Goal: Information Seeking & Learning: Check status

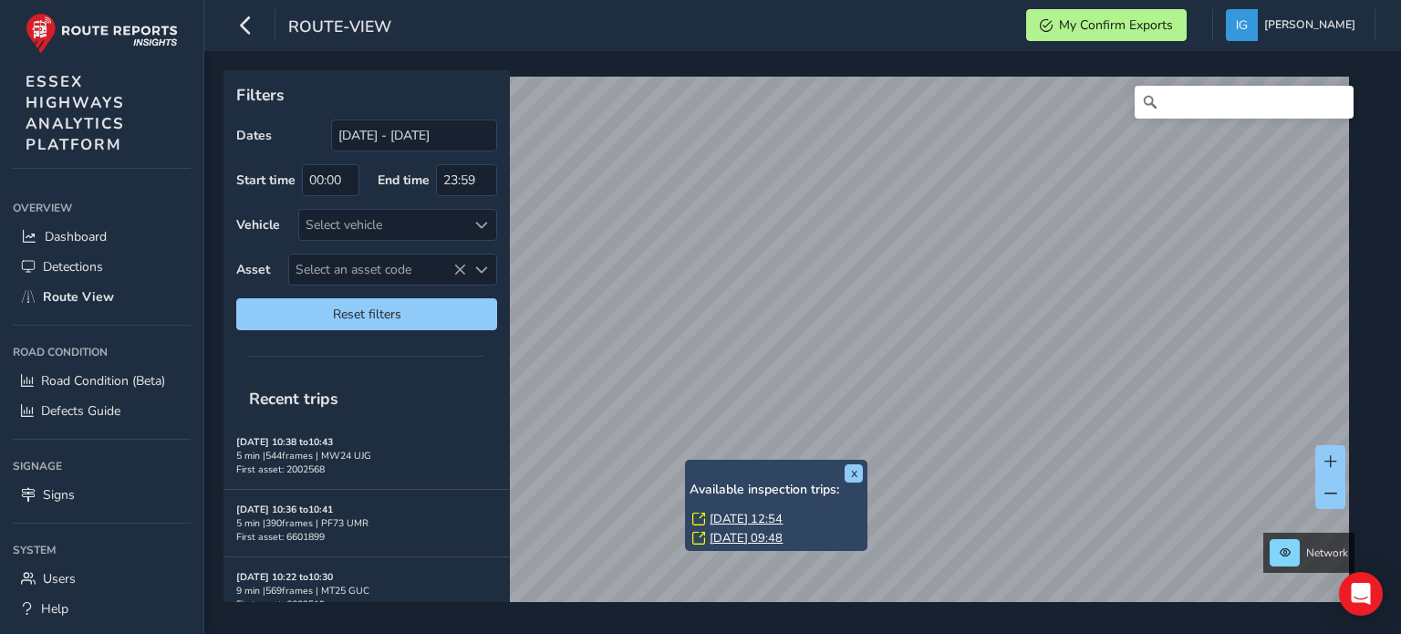
click at [481, 267] on span "Select an asset code" at bounding box center [481, 270] width 13 height 13
type input "3900307"
click at [344, 355] on li "3900307" at bounding box center [396, 350] width 215 height 27
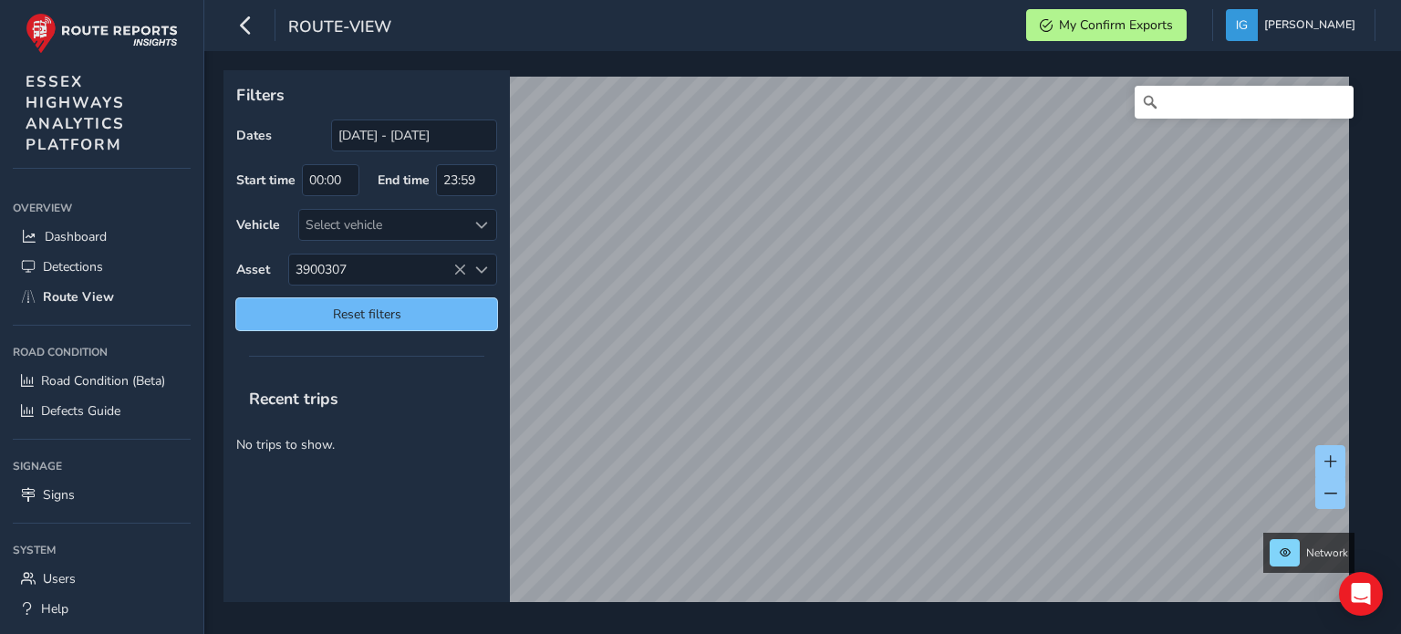
click at [306, 316] on span "Reset filters" at bounding box center [366, 313] width 233 height 17
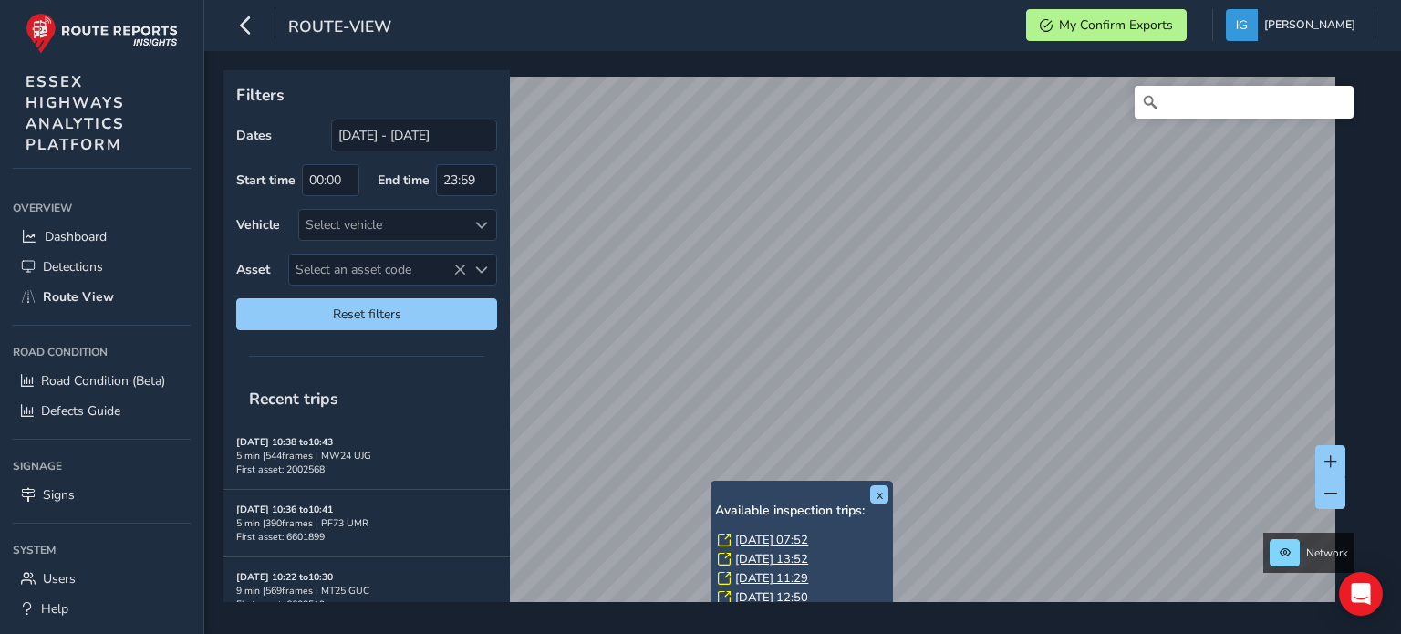
click at [751, 532] on link "[DATE] 07:52" at bounding box center [771, 540] width 73 height 16
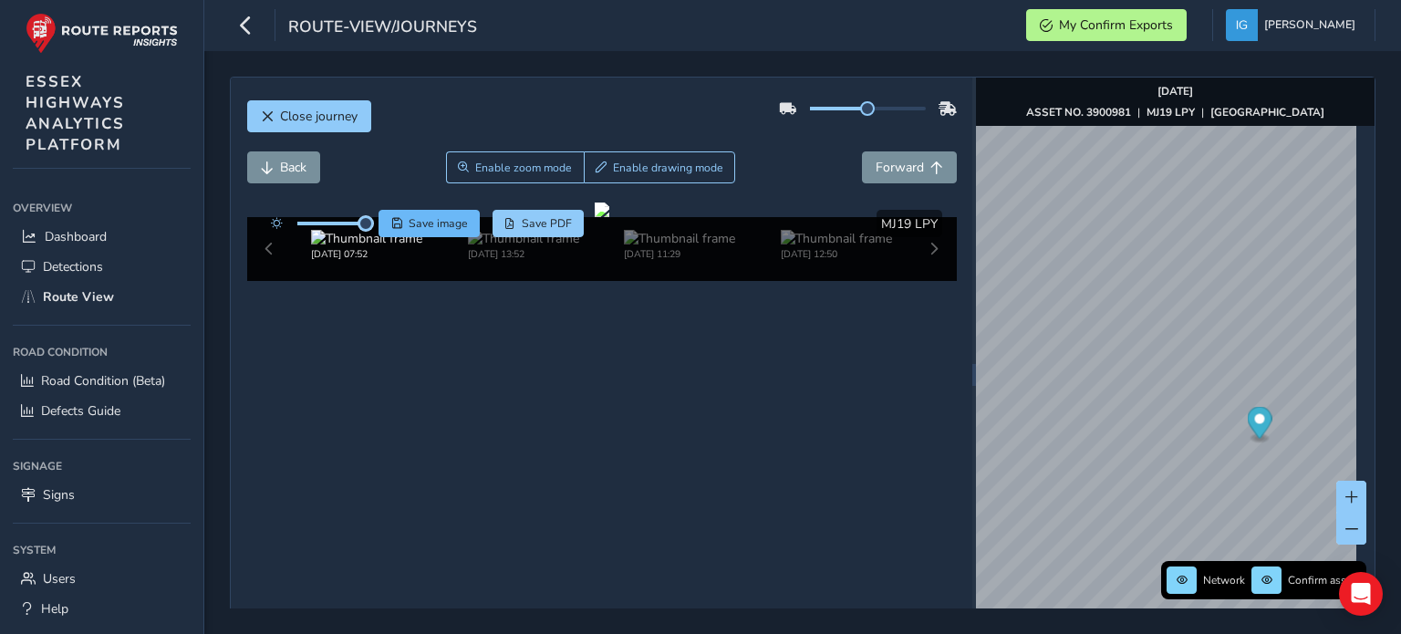
drag, startPoint x: 328, startPoint y: 222, endPoint x: 391, endPoint y: 222, distance: 62.9
click at [391, 222] on div "Save image Save PDF" at bounding box center [423, 223] width 323 height 27
click at [304, 116] on span "Close journey" at bounding box center [319, 116] width 78 height 17
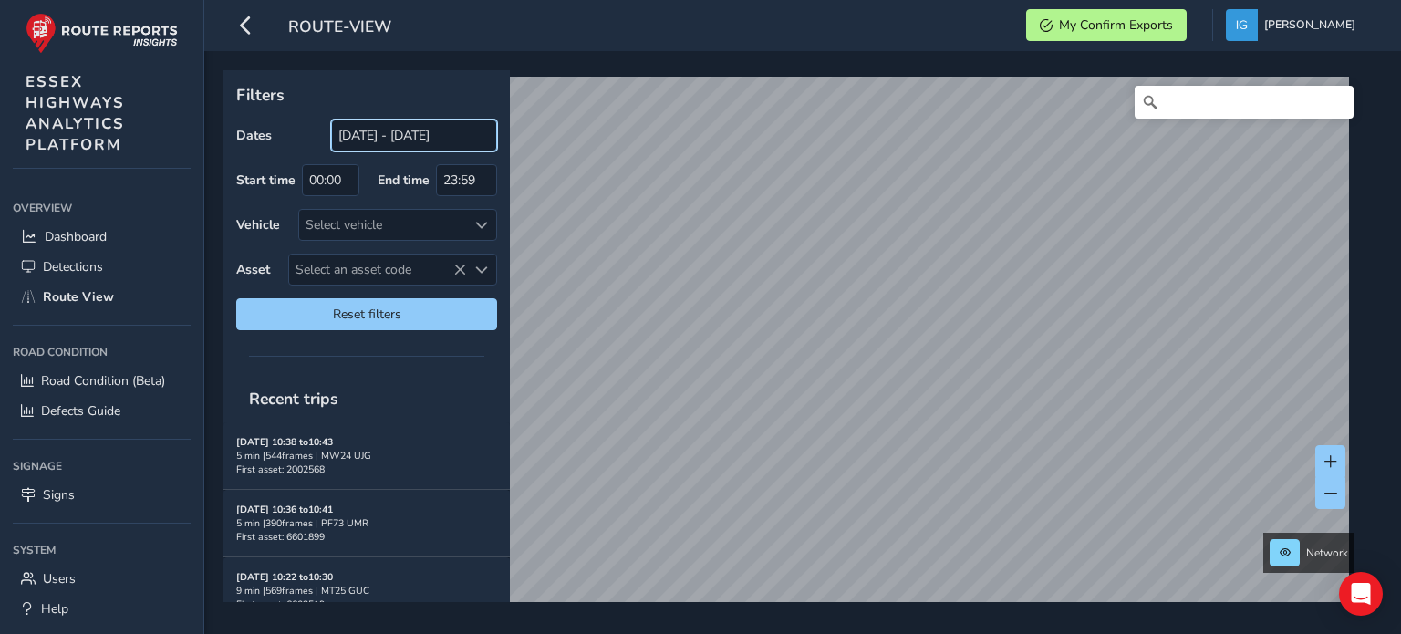
click at [387, 136] on input "[DATE] - [DATE]" at bounding box center [414, 135] width 166 height 32
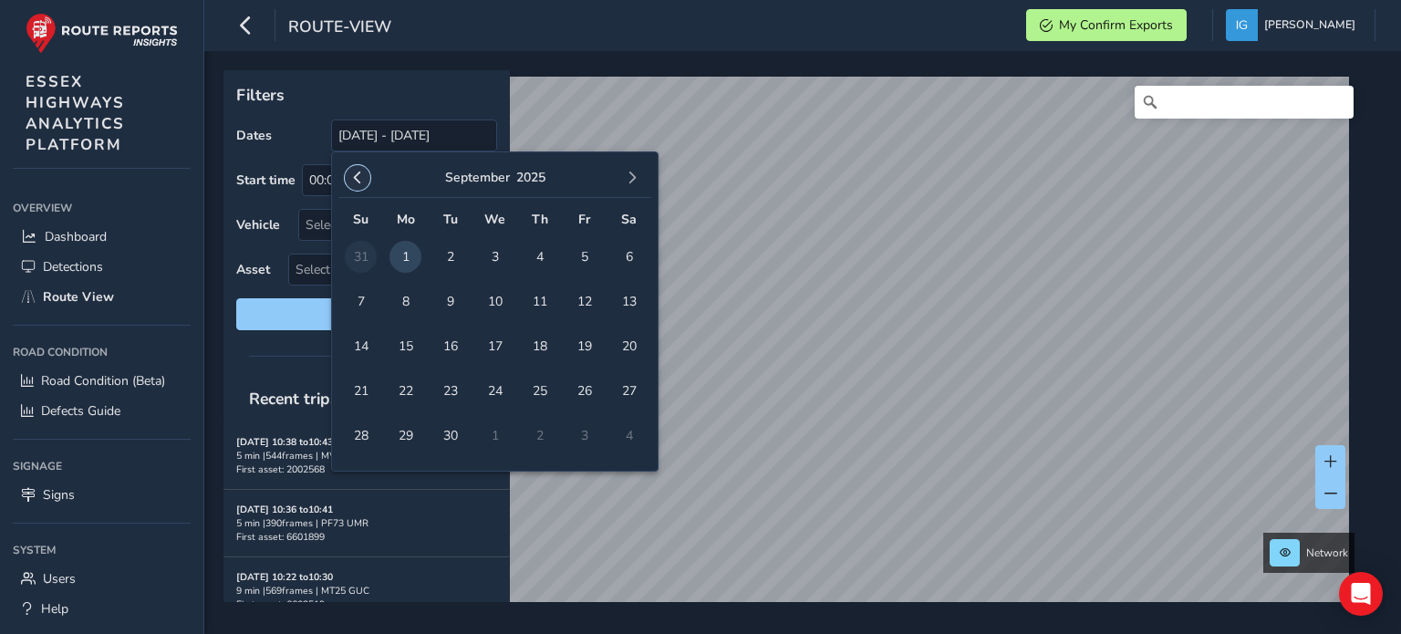
click at [357, 179] on span "button" at bounding box center [357, 177] width 13 height 13
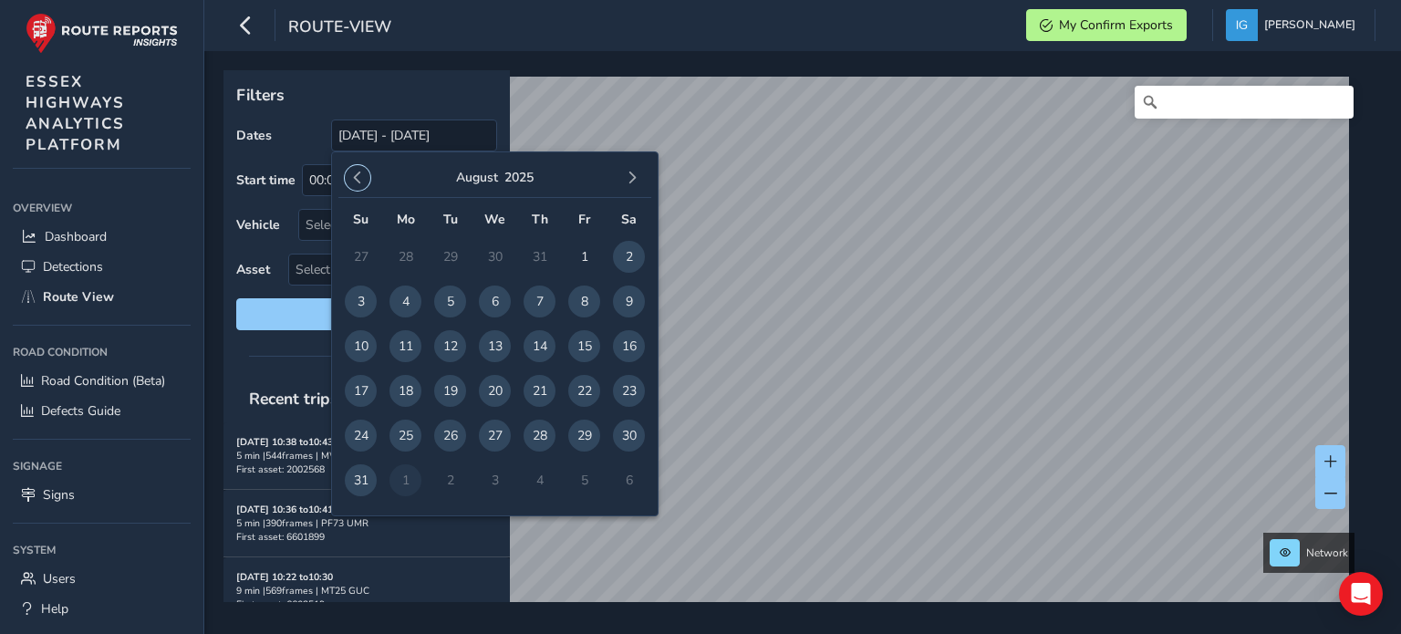
click at [357, 179] on span "button" at bounding box center [357, 177] width 13 height 13
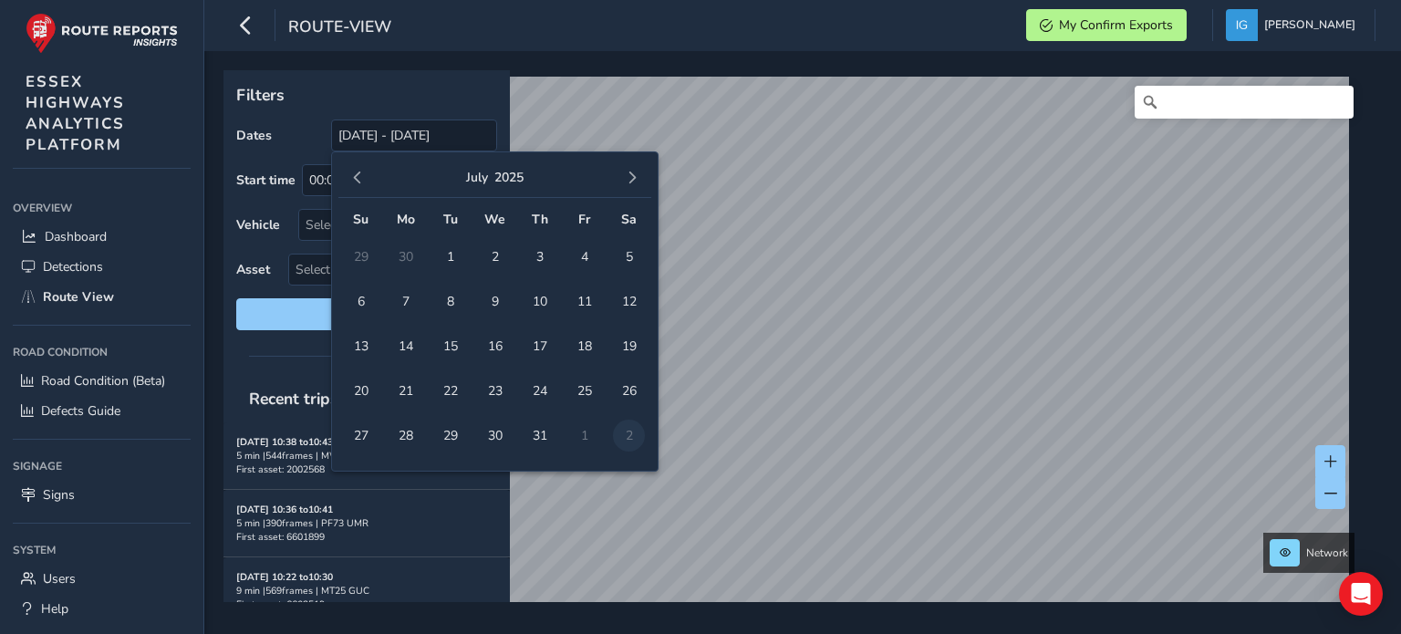
click at [357, 179] on span "button" at bounding box center [357, 177] width 13 height 13
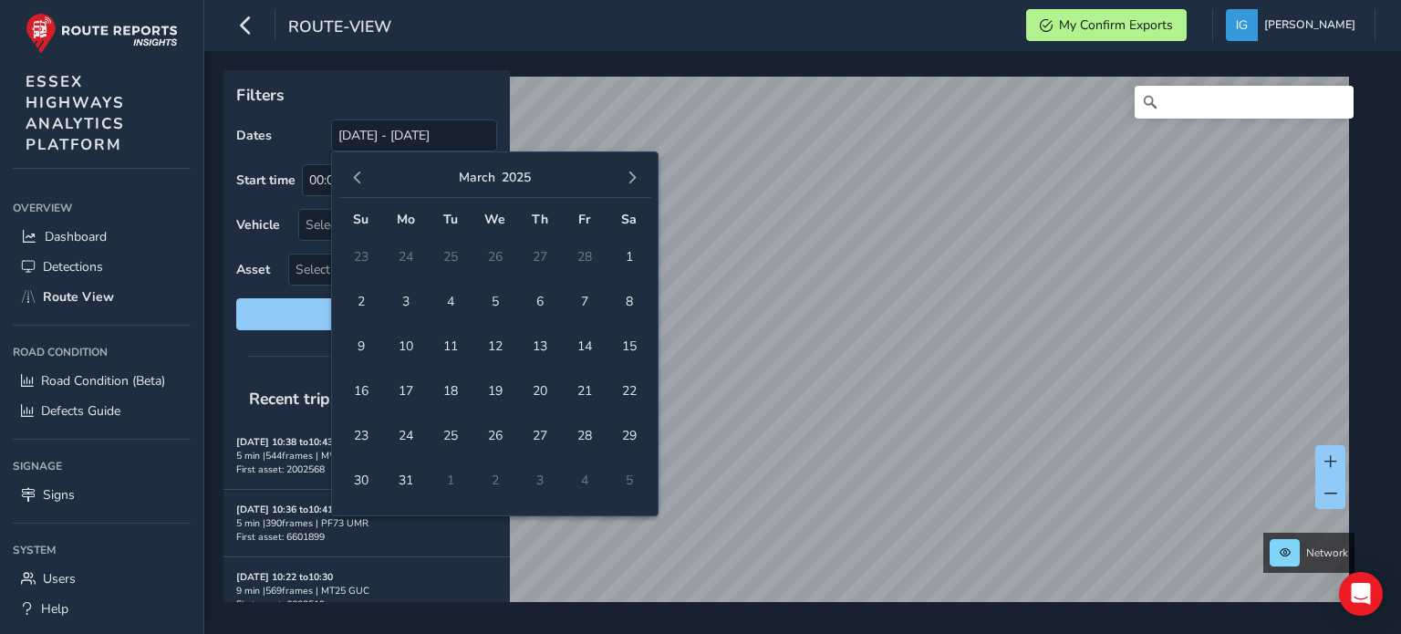
click at [357, 179] on span "button" at bounding box center [357, 177] width 13 height 13
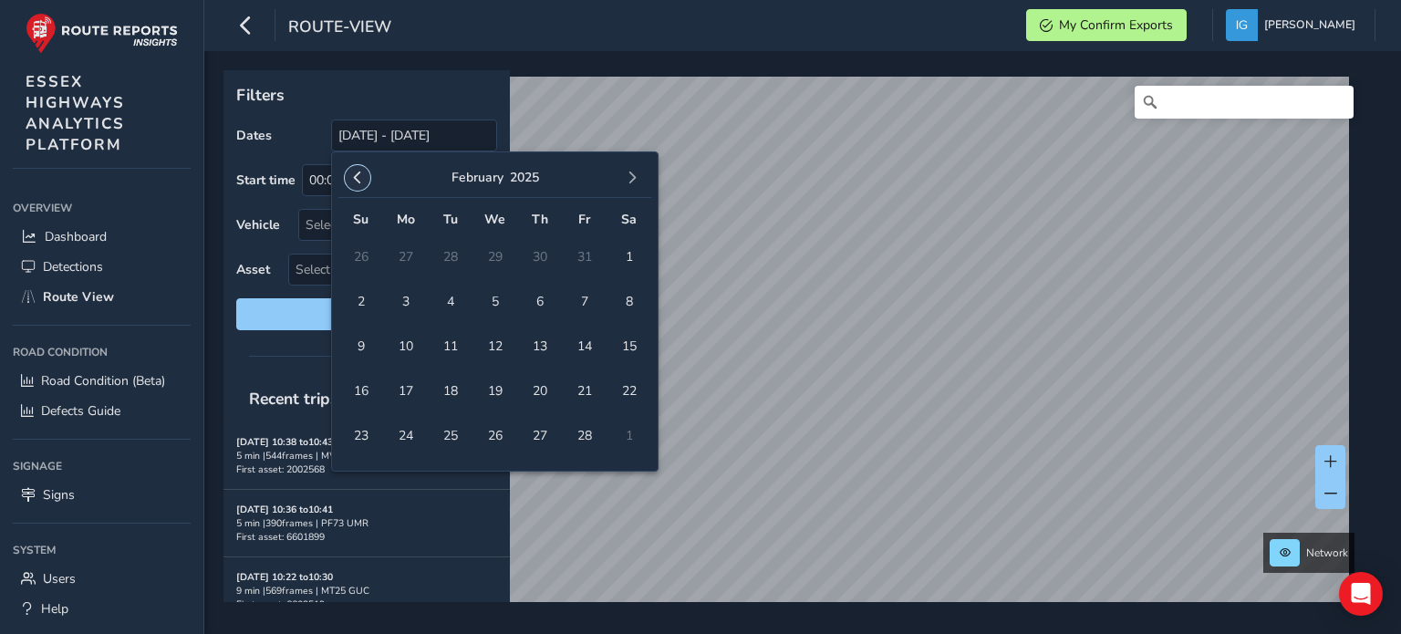
click at [361, 169] on button "button" at bounding box center [358, 178] width 26 height 26
click at [588, 309] on span "8" at bounding box center [584, 301] width 32 height 32
click at [635, 183] on span "button" at bounding box center [631, 177] width 13 height 13
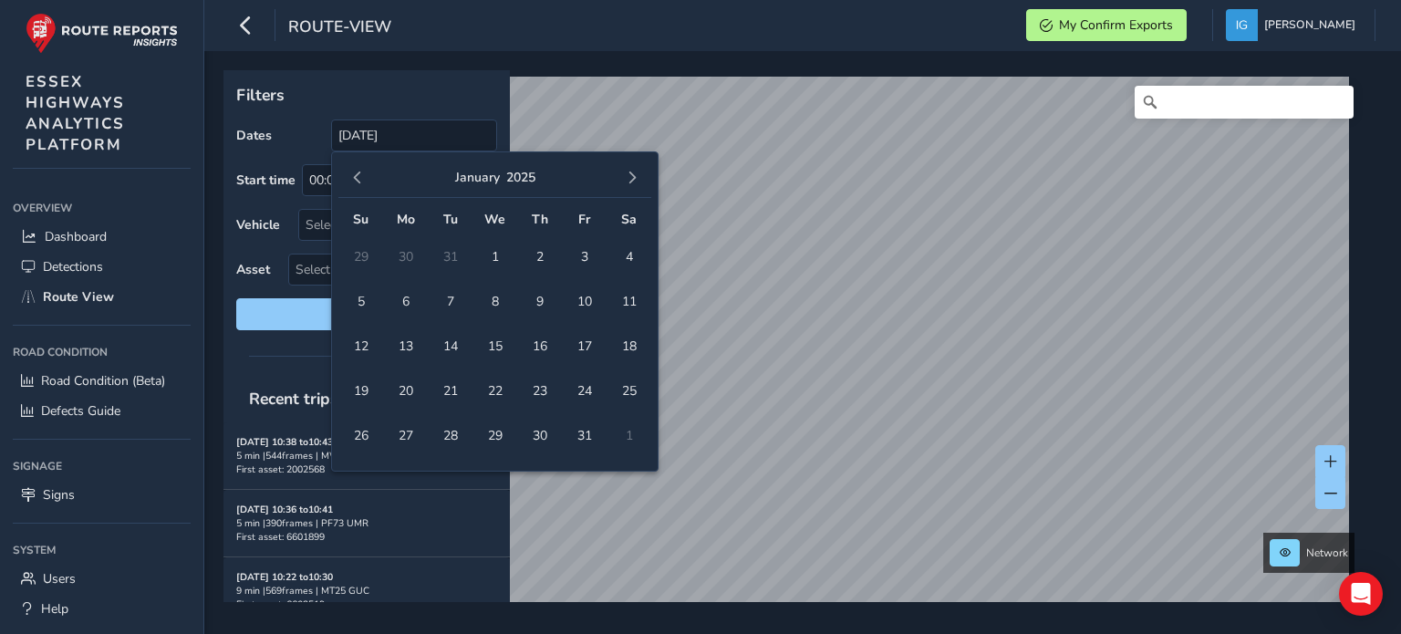
click at [635, 183] on span "button" at bounding box center [631, 177] width 13 height 13
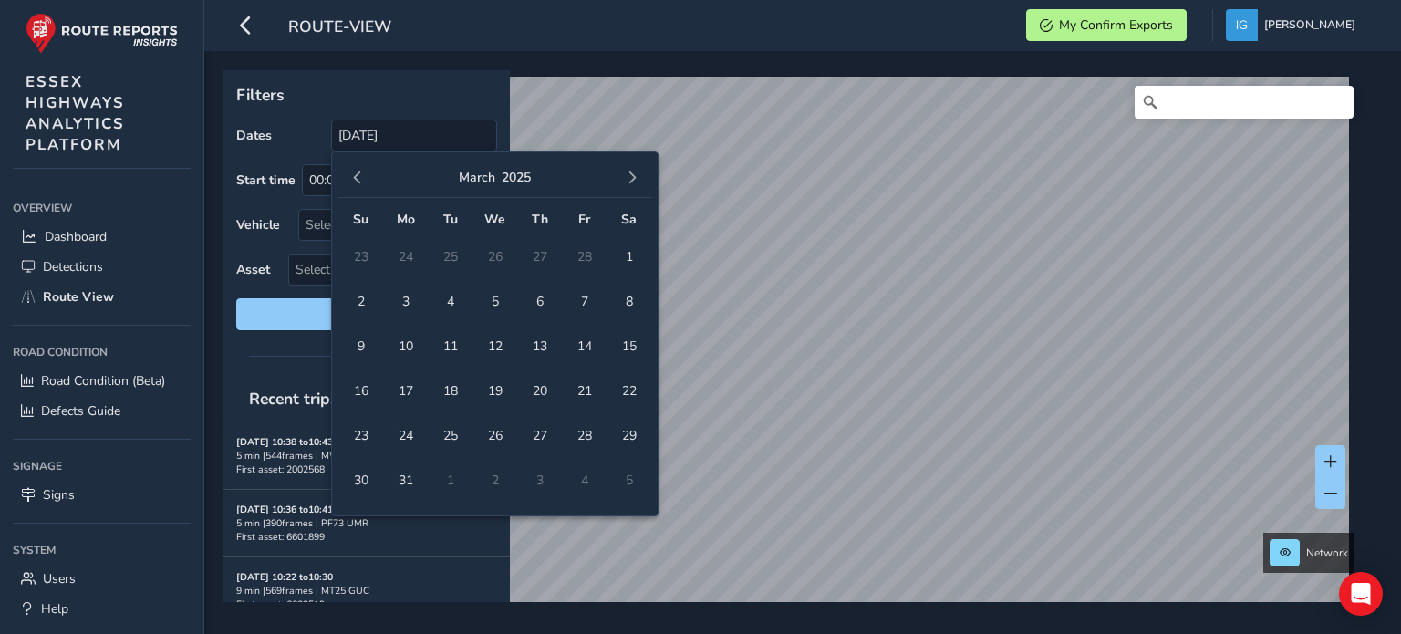
click at [636, 183] on span "button" at bounding box center [631, 177] width 13 height 13
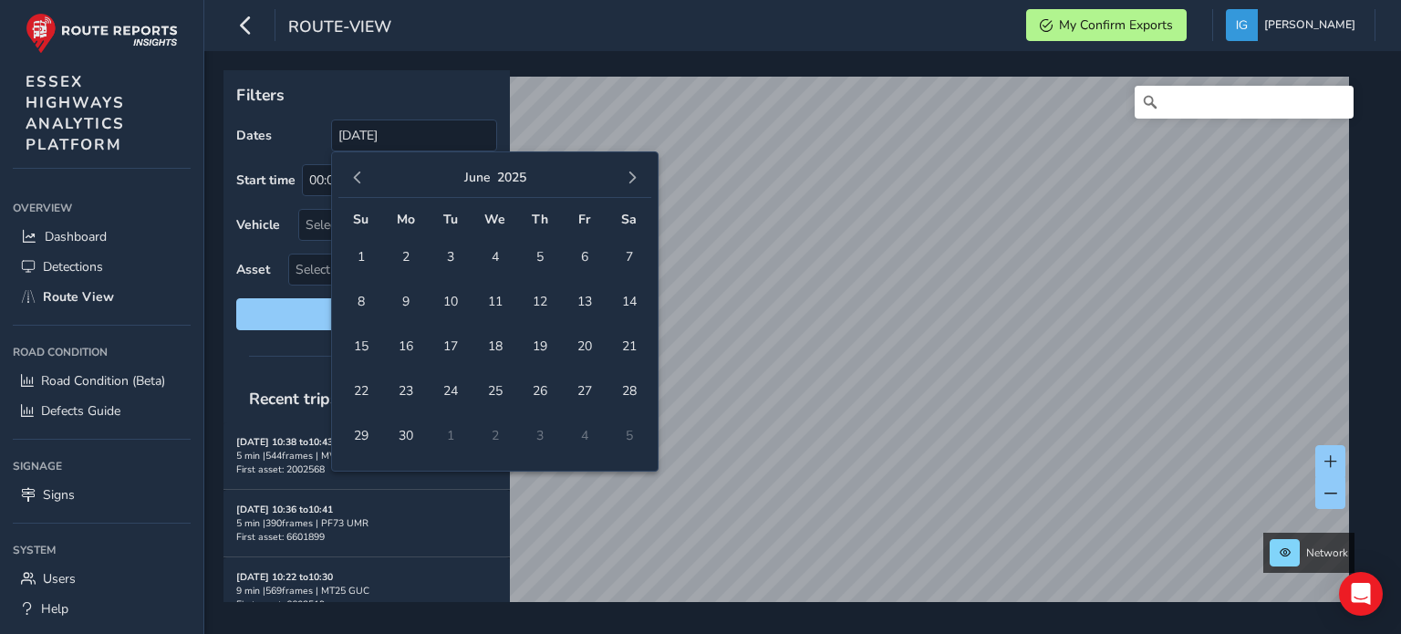
click at [636, 183] on span "button" at bounding box center [631, 177] width 13 height 13
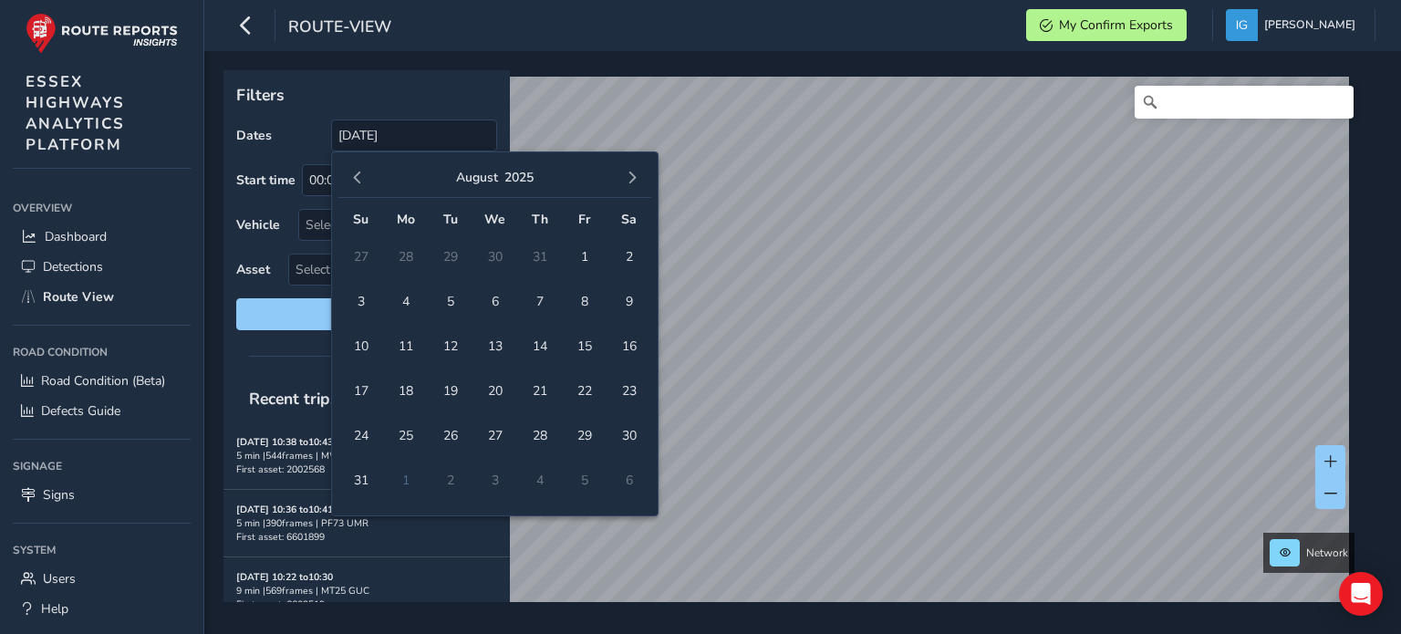
click at [636, 183] on span "button" at bounding box center [631, 177] width 13 height 13
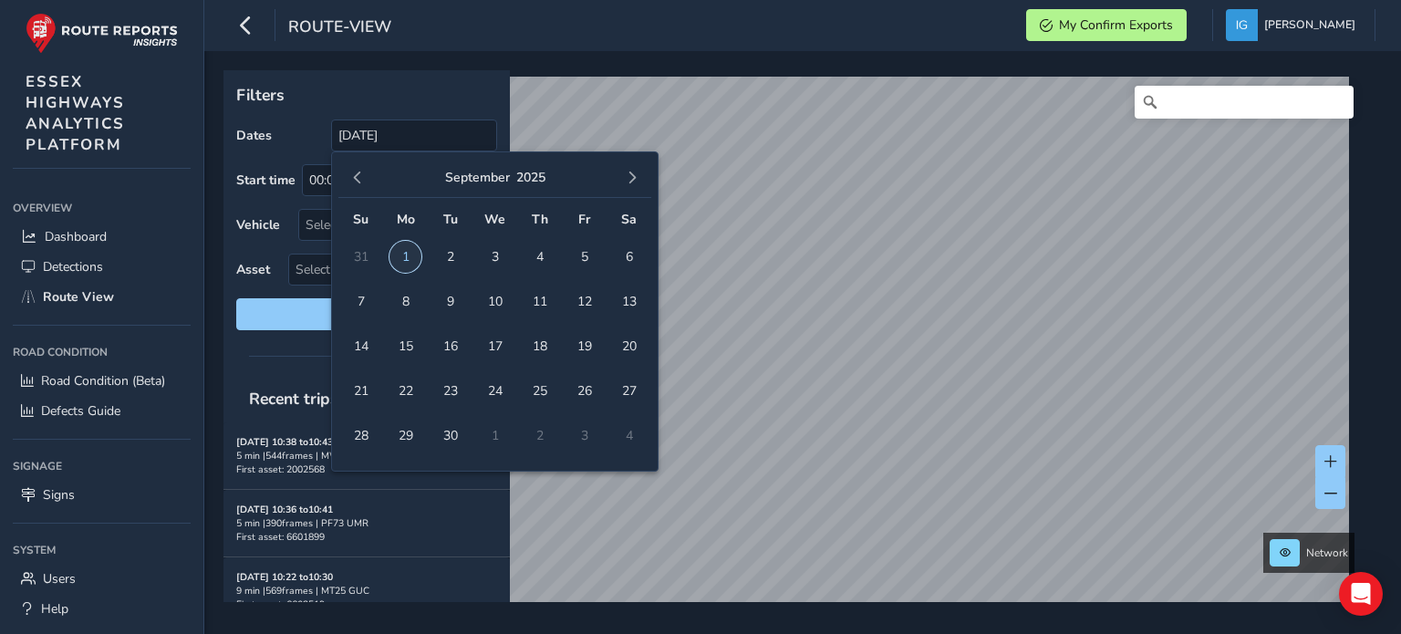
click at [403, 260] on span "1" at bounding box center [405, 257] width 32 height 32
type input "[DATE] - [DATE]"
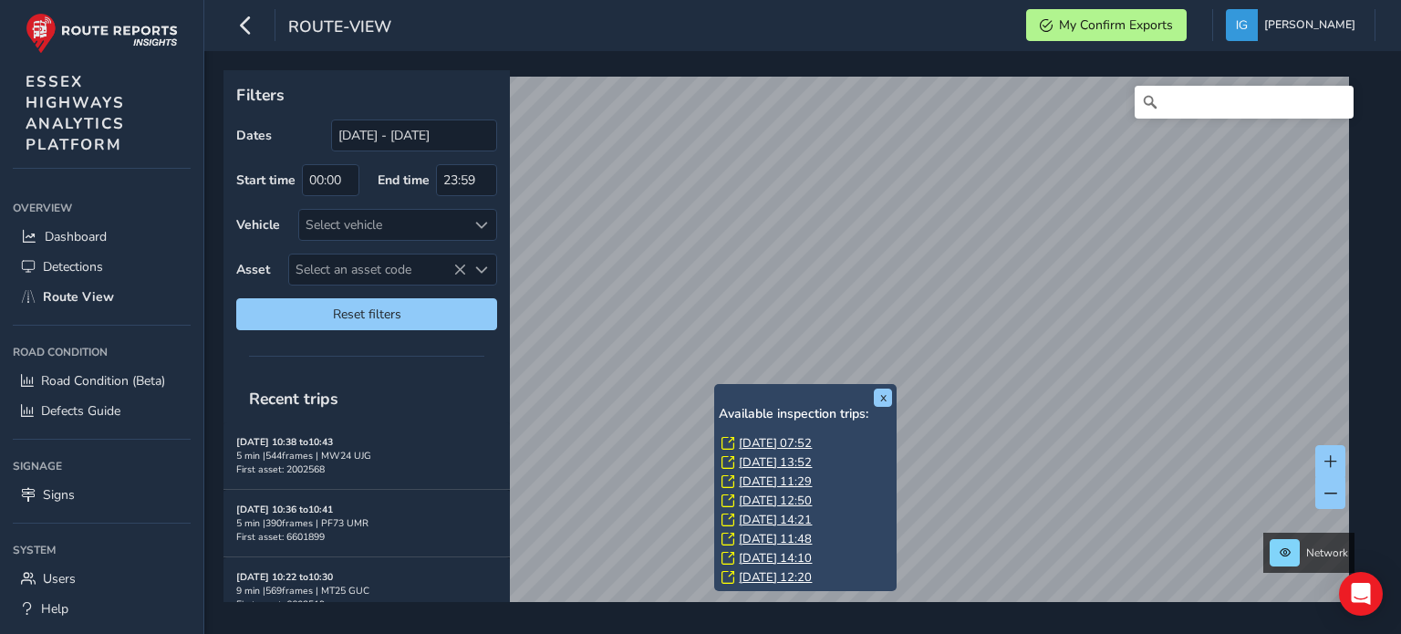
click at [748, 455] on link "[DATE] 13:52" at bounding box center [775, 462] width 73 height 16
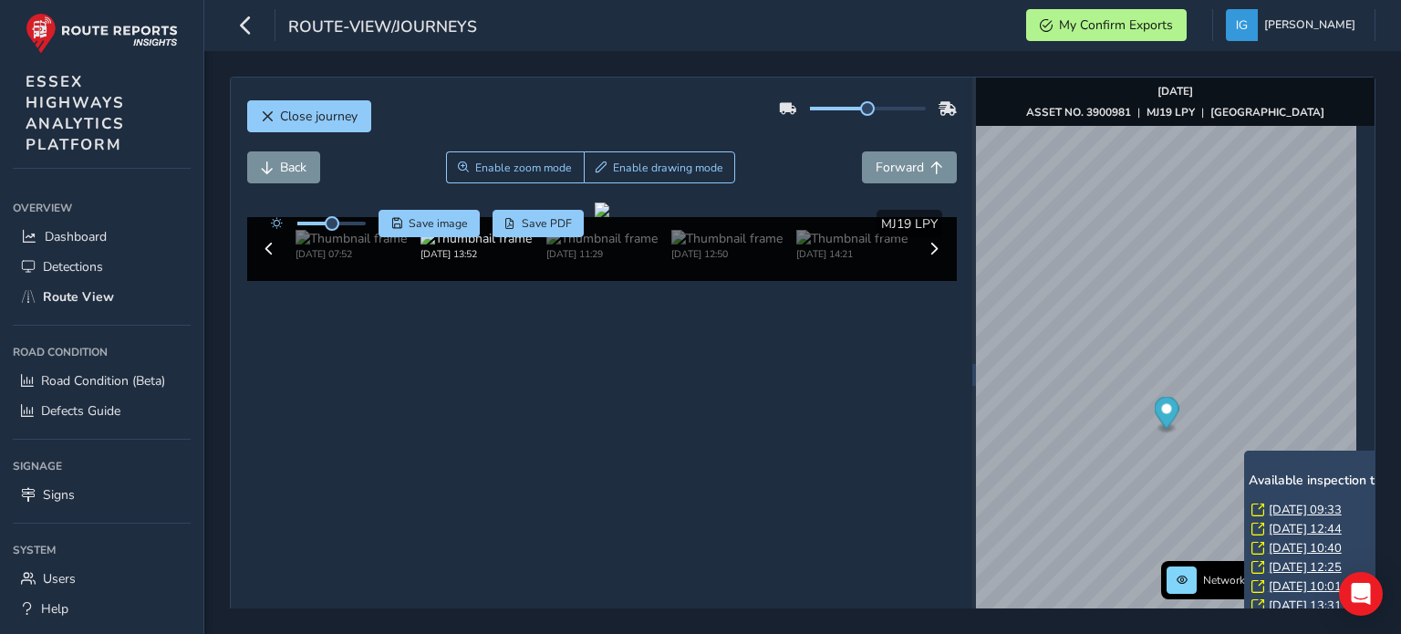
click at [1278, 511] on link "[DATE] 09:33" at bounding box center [1304, 509] width 73 height 16
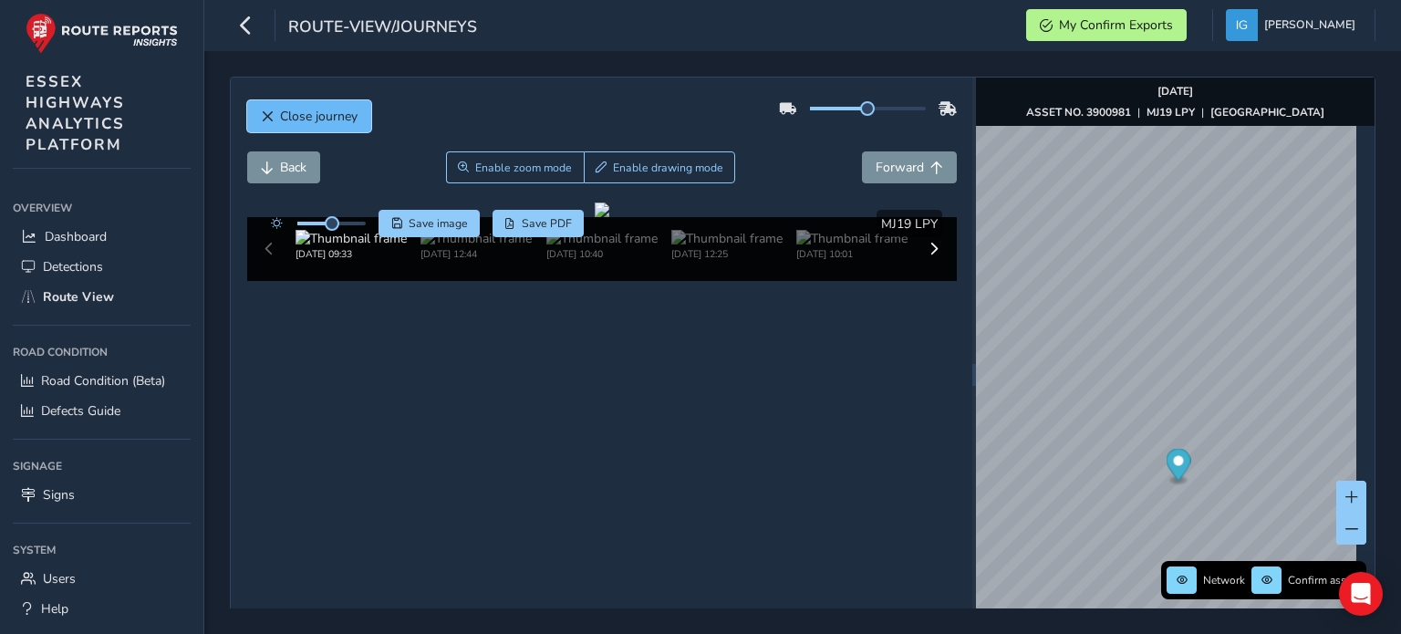
click at [290, 116] on span "Close journey" at bounding box center [319, 116] width 78 height 17
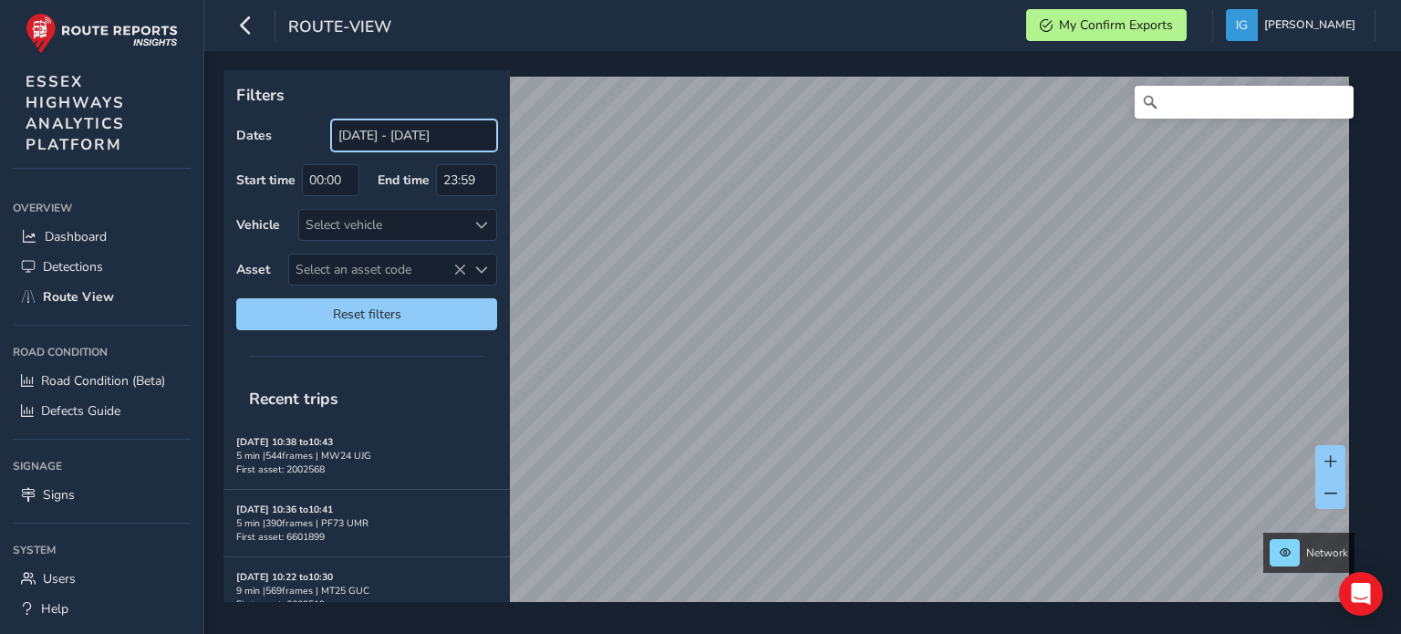
click at [384, 138] on input "[DATE] - [DATE]" at bounding box center [414, 135] width 166 height 32
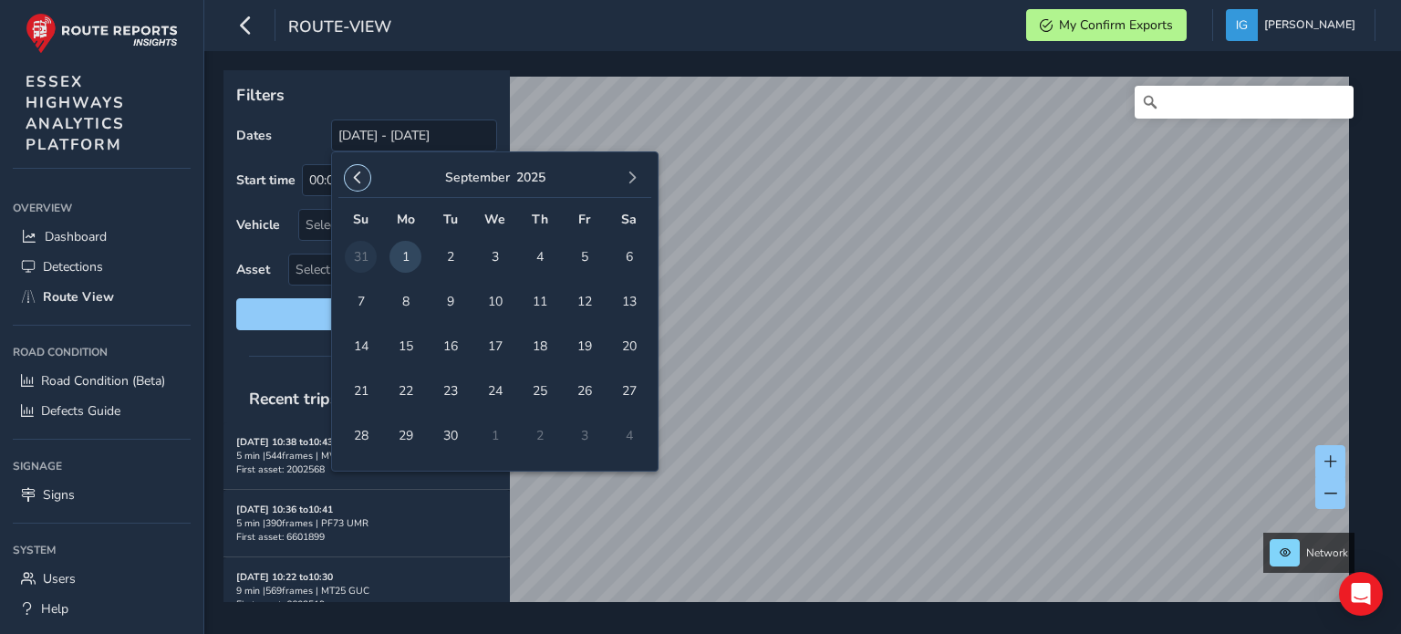
click at [361, 178] on span "button" at bounding box center [357, 177] width 13 height 13
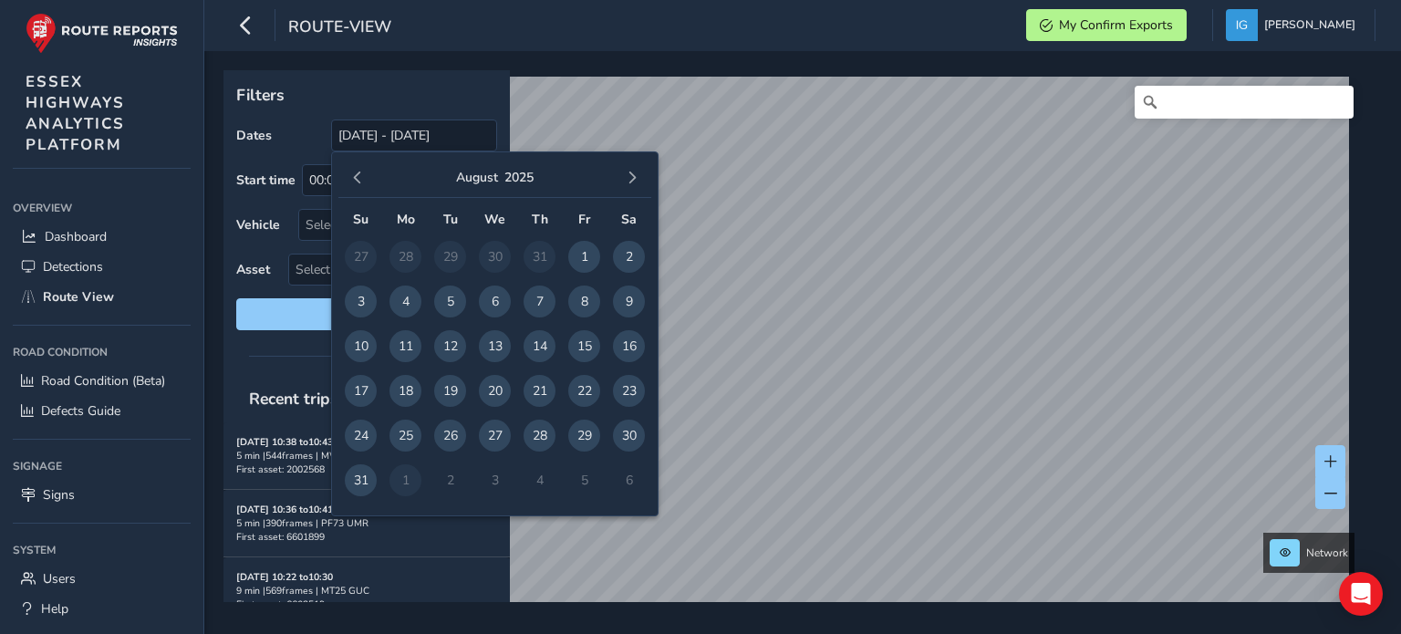
click at [361, 178] on span "button" at bounding box center [357, 177] width 13 height 13
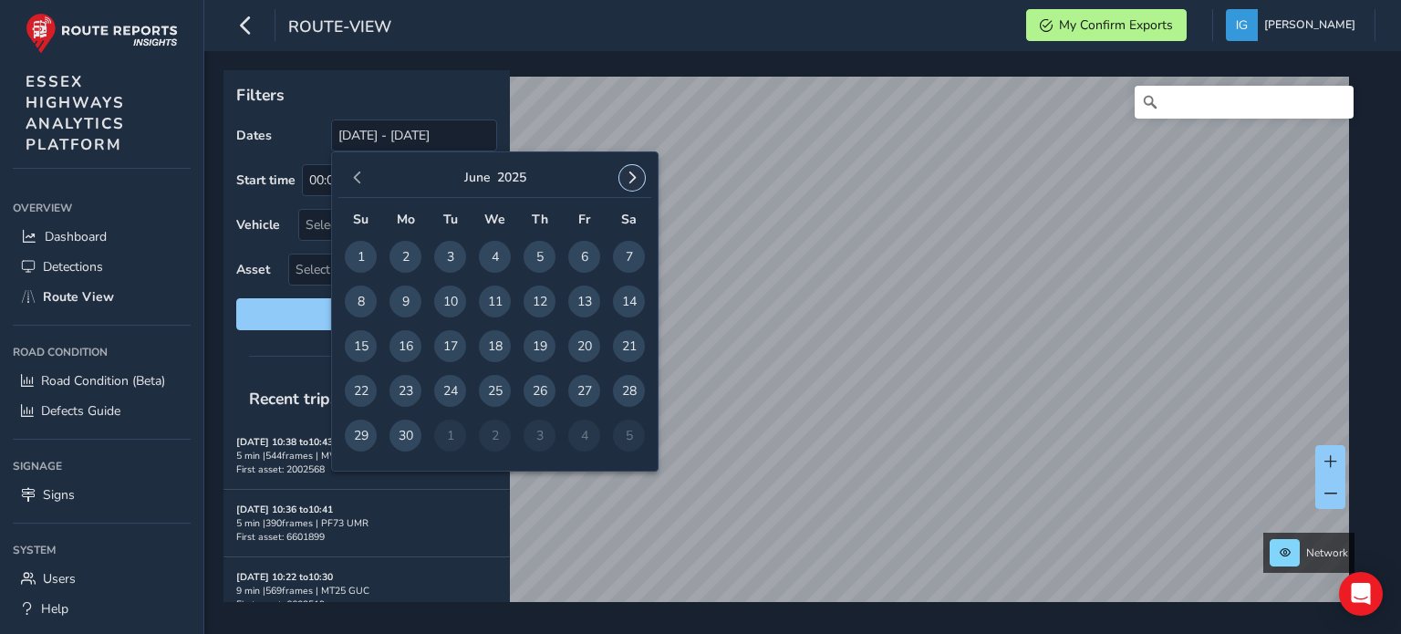
click at [633, 174] on span "button" at bounding box center [631, 177] width 13 height 13
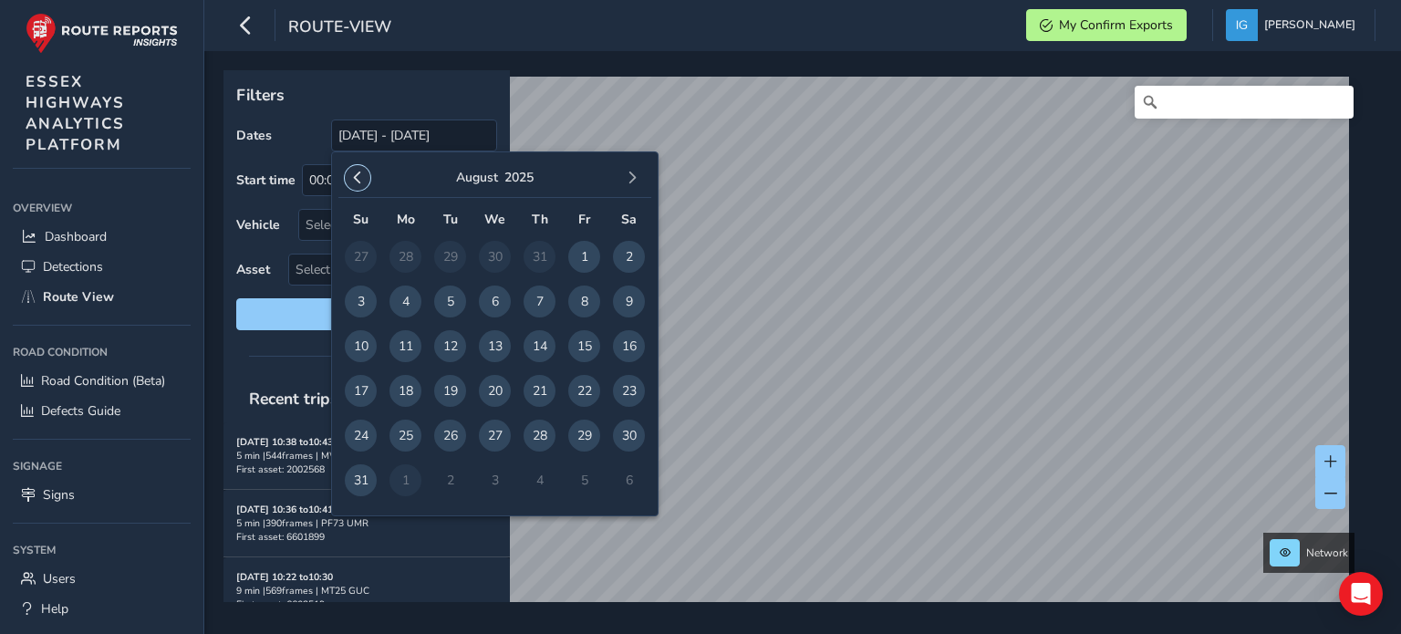
click at [365, 177] on button "button" at bounding box center [358, 178] width 26 height 26
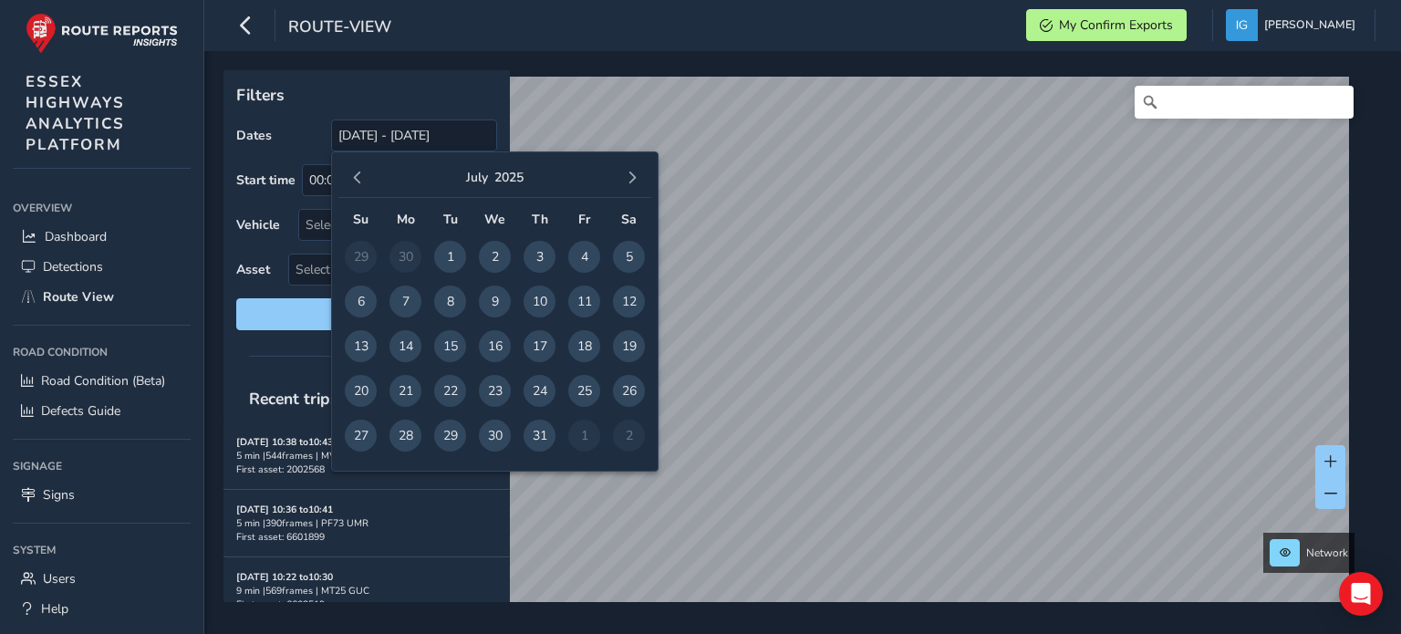
click at [364, 178] on button "button" at bounding box center [358, 178] width 26 height 26
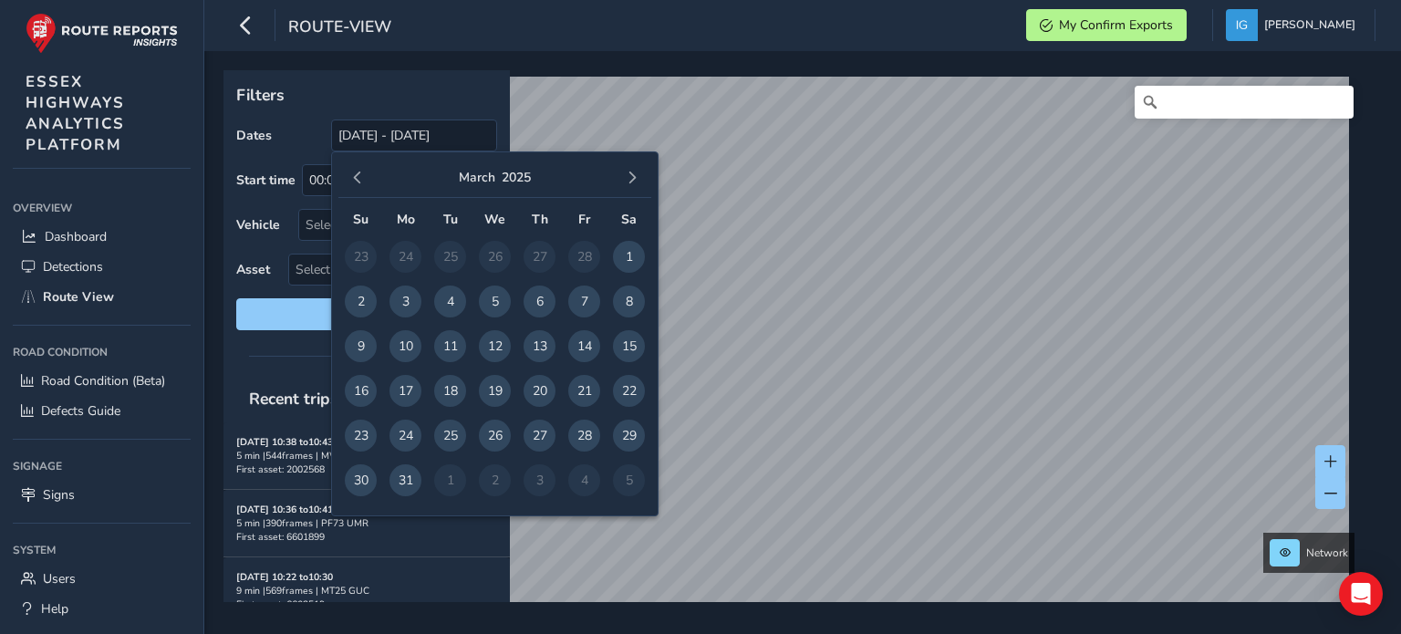
click at [364, 178] on button "button" at bounding box center [358, 178] width 26 height 26
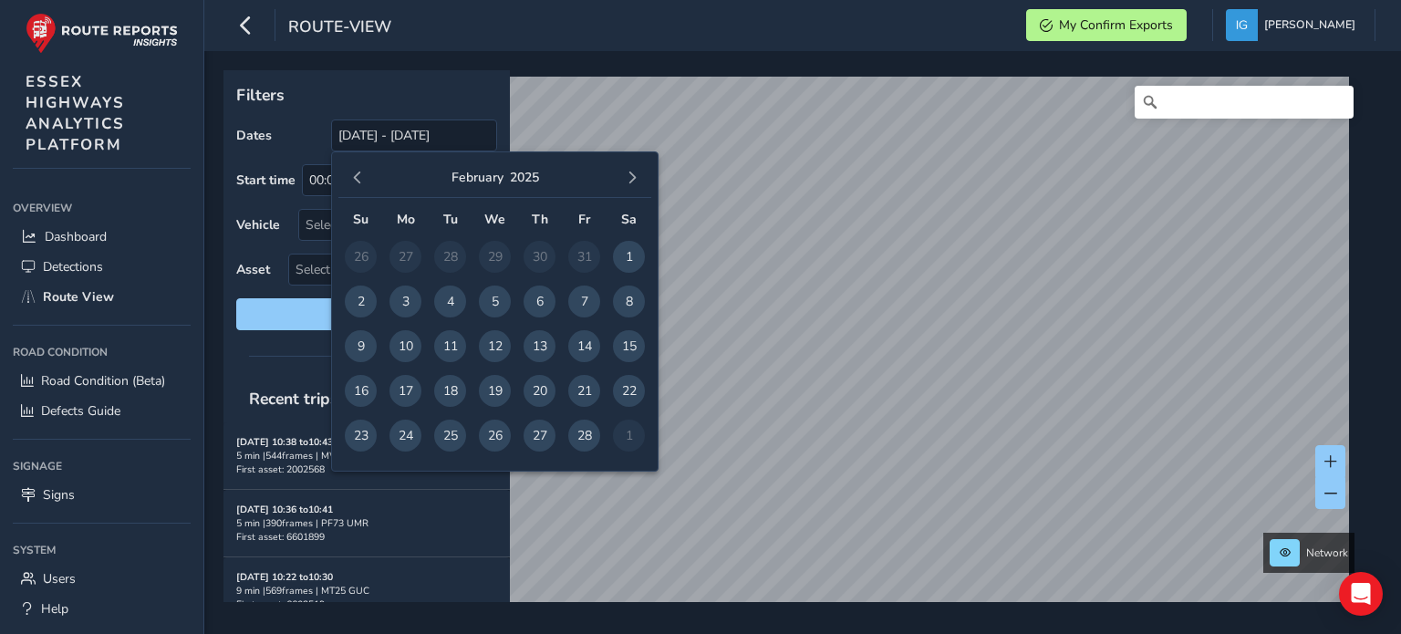
click at [364, 178] on button "button" at bounding box center [358, 178] width 26 height 26
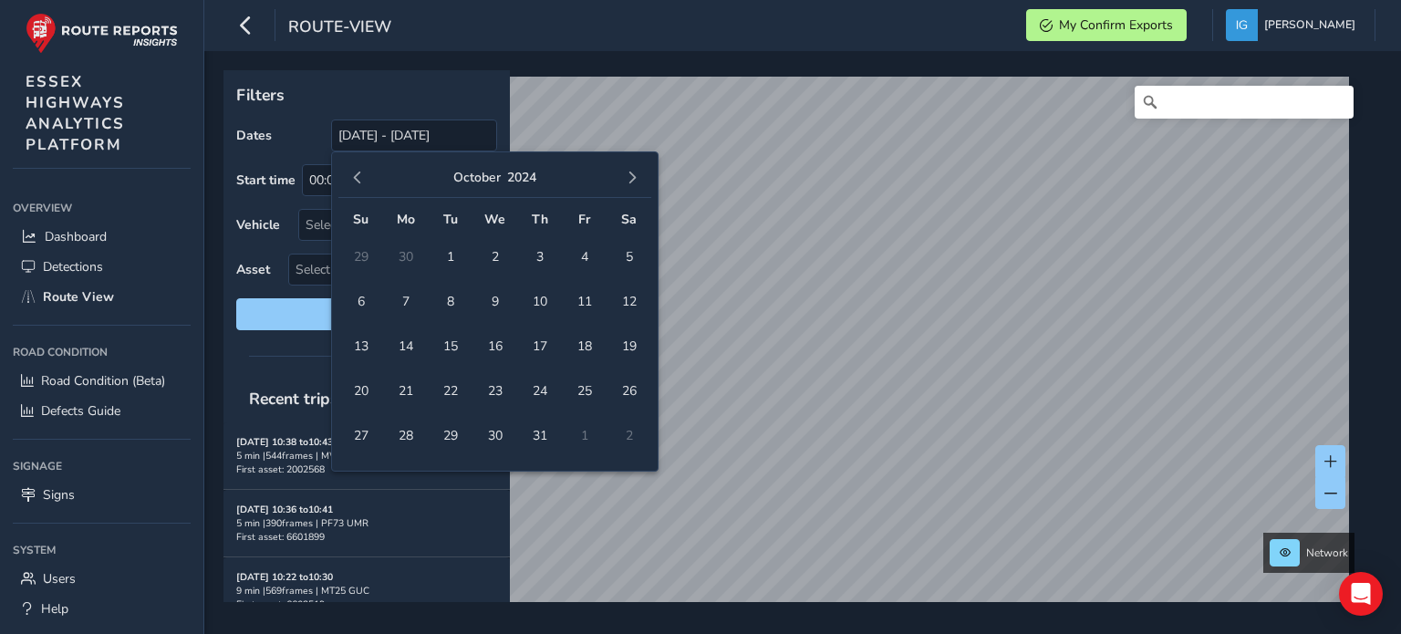
click at [364, 178] on button "button" at bounding box center [358, 178] width 26 height 26
click at [581, 253] on span "2" at bounding box center [584, 257] width 32 height 32
click at [632, 174] on span "button" at bounding box center [631, 177] width 13 height 13
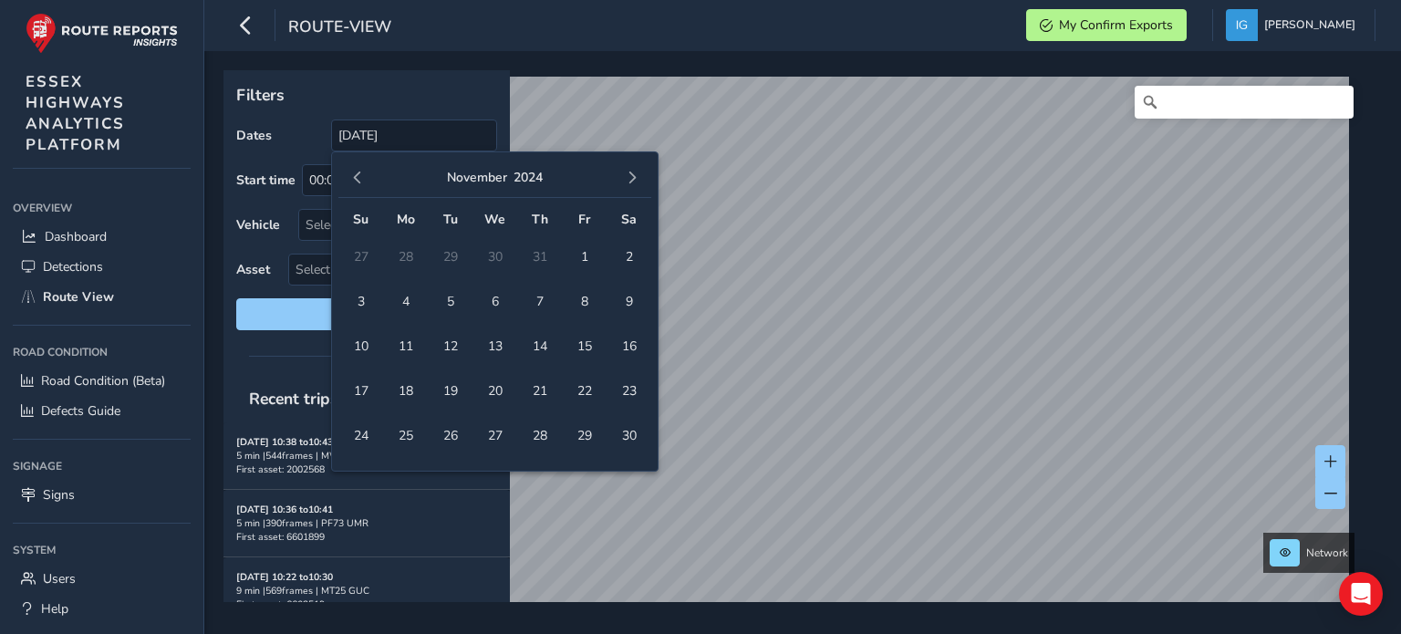
click at [632, 174] on span "button" at bounding box center [631, 177] width 13 height 13
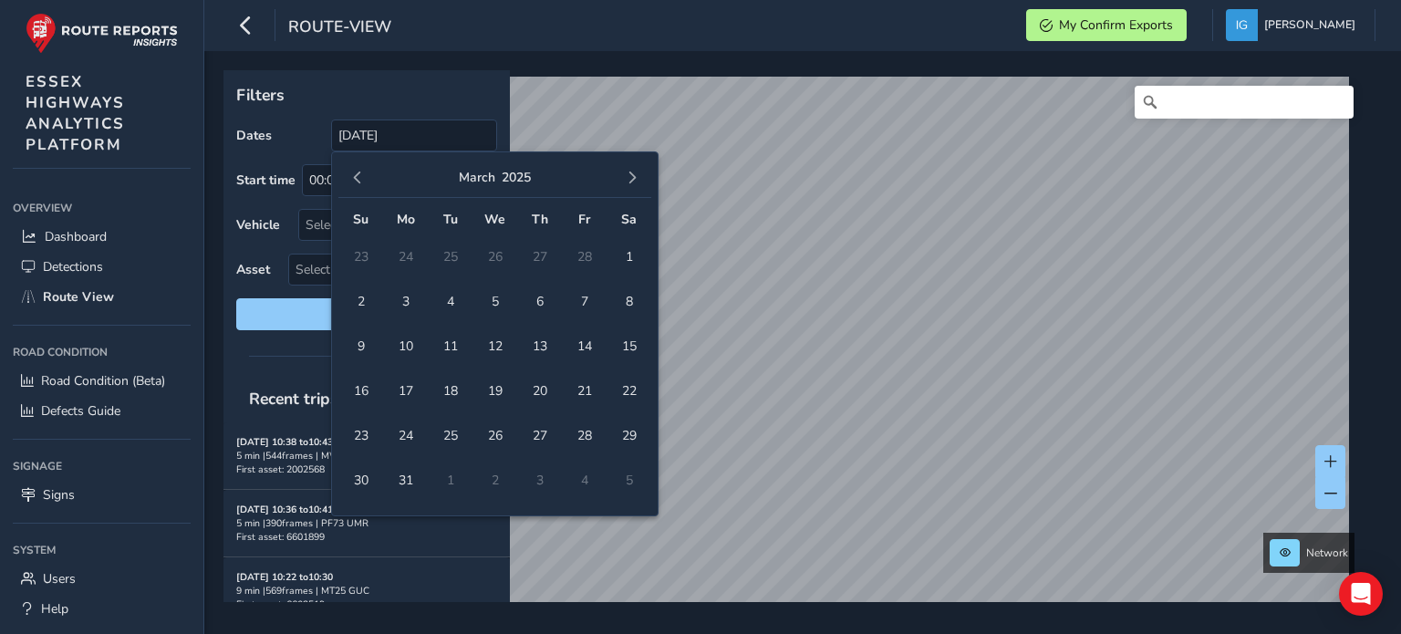
click at [632, 174] on span "button" at bounding box center [631, 177] width 13 height 13
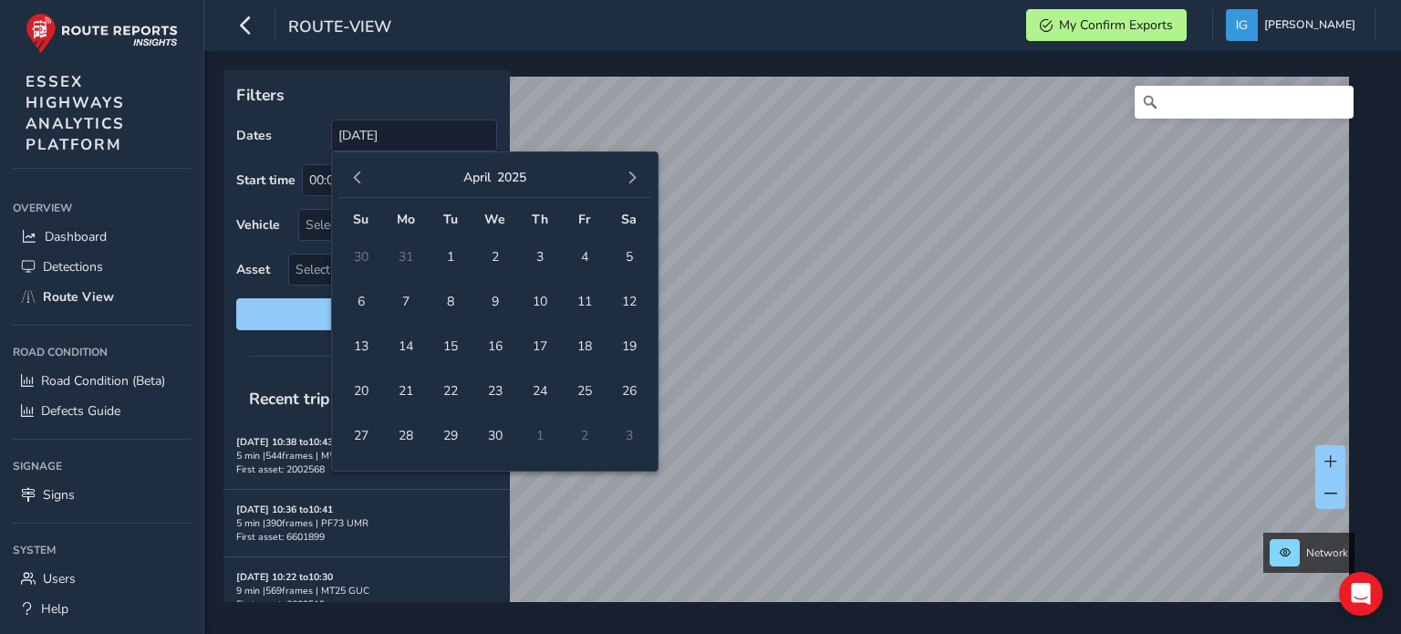
click at [632, 174] on span "button" at bounding box center [631, 177] width 13 height 13
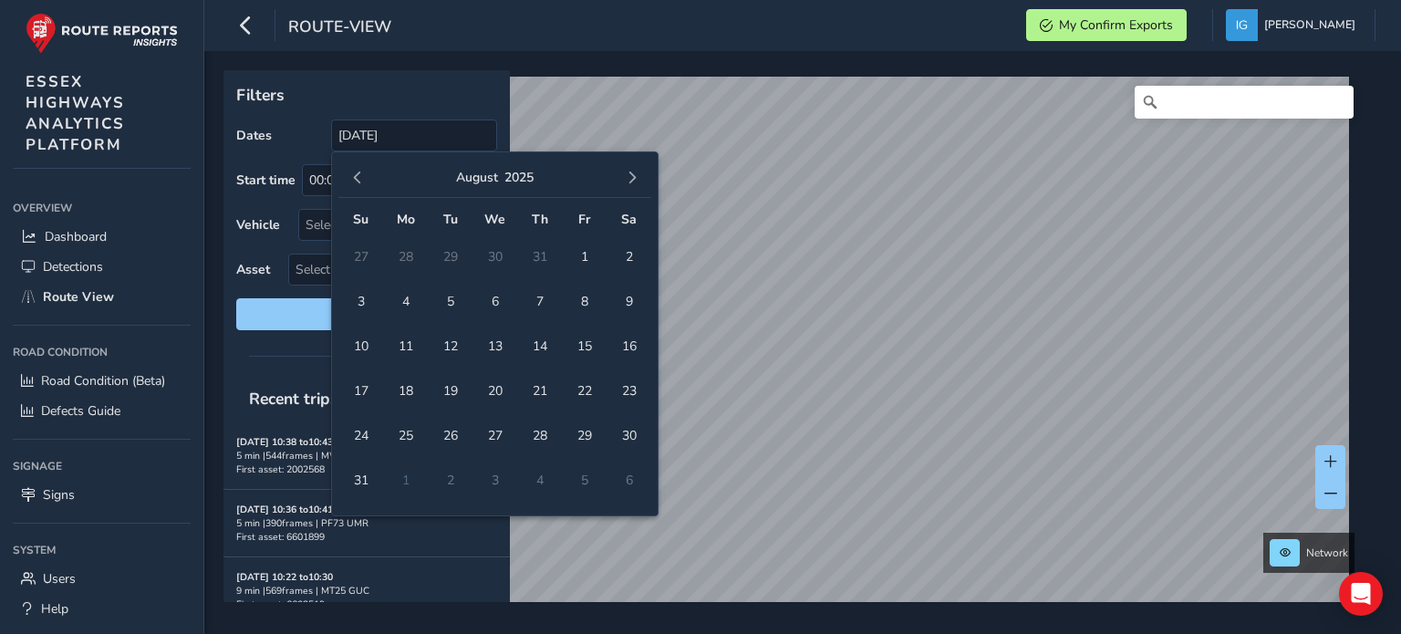
click at [632, 174] on span "button" at bounding box center [631, 177] width 13 height 13
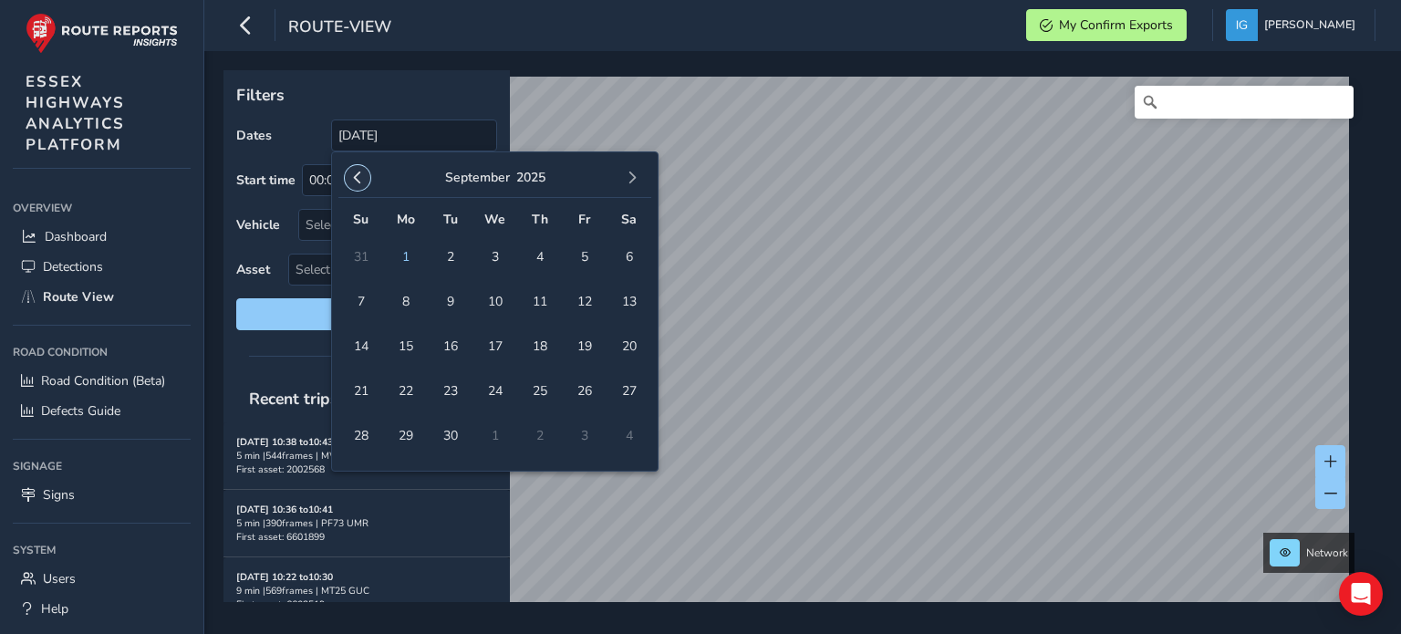
click at [357, 185] on button "button" at bounding box center [358, 178] width 26 height 26
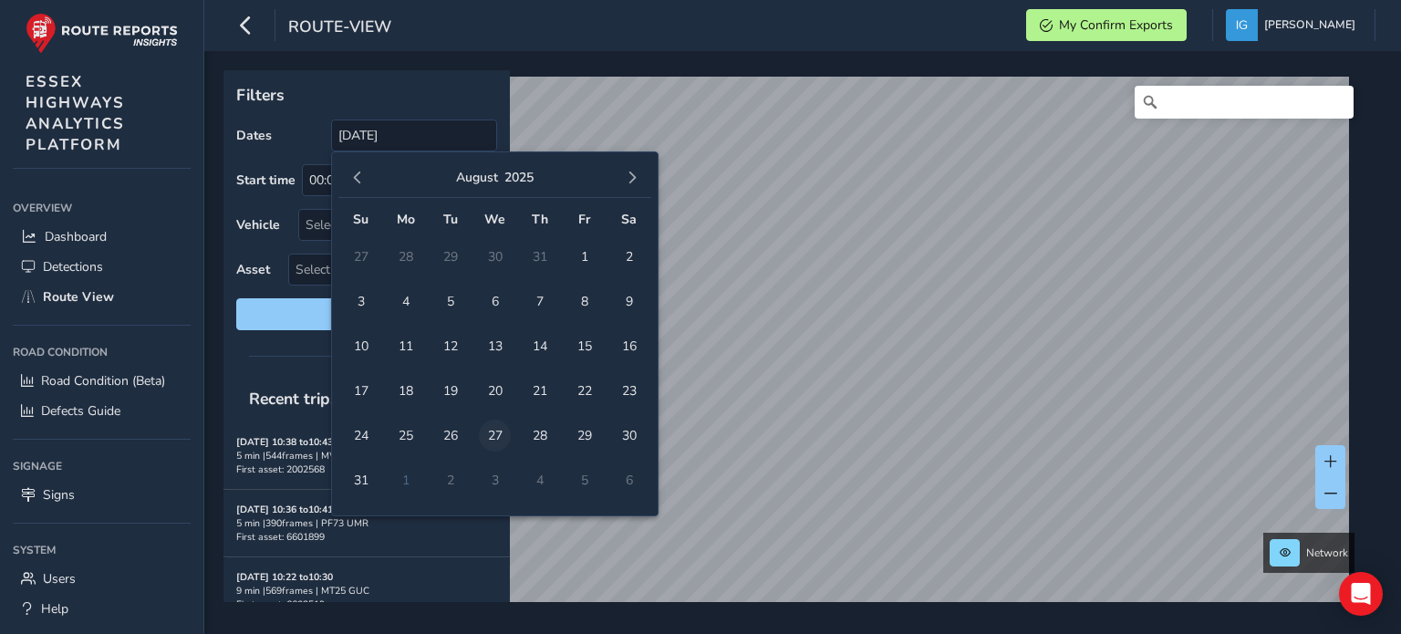
click at [490, 436] on span "27" at bounding box center [495, 435] width 32 height 32
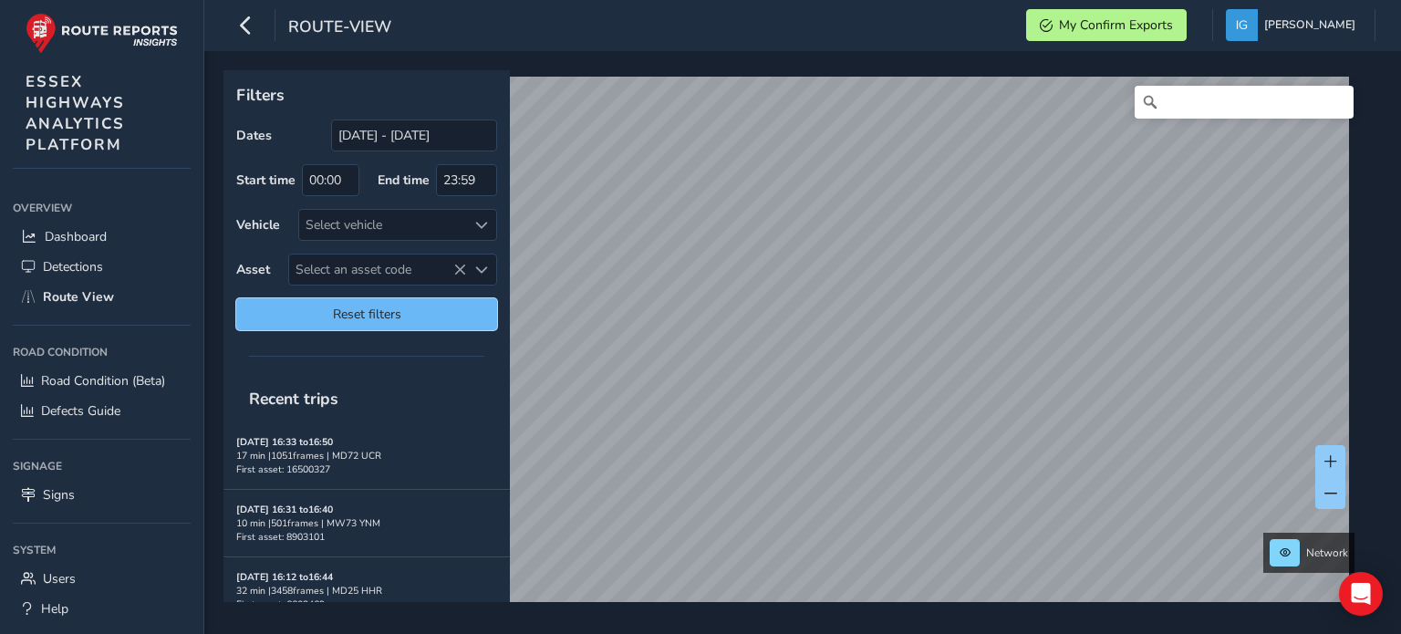
click at [376, 309] on span "Reset filters" at bounding box center [366, 313] width 233 height 17
type input "[DATE] - [DATE]"
